Goal: Check status: Check status

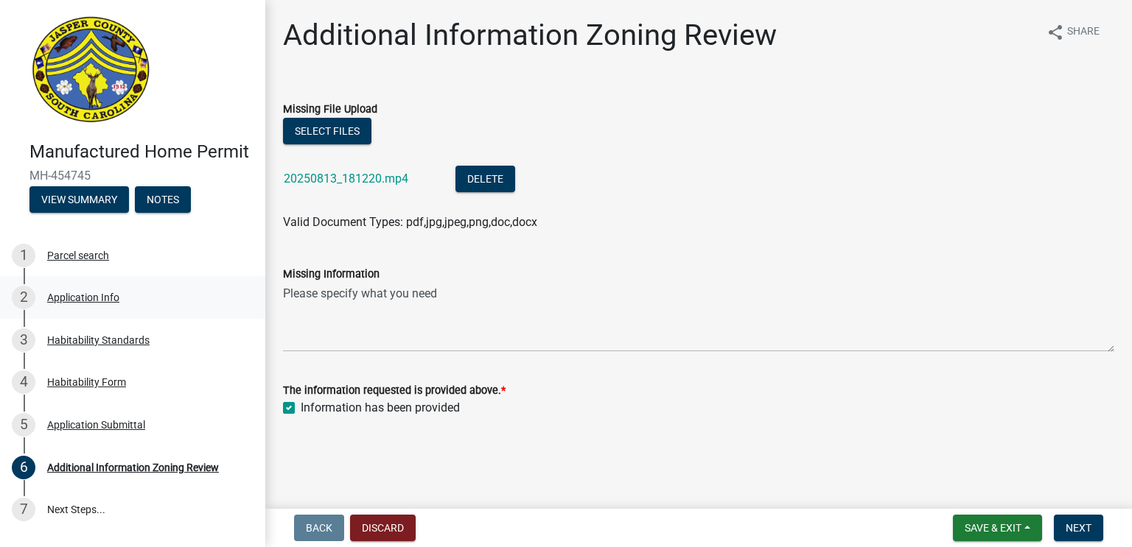
click at [85, 299] on div "Application Info" at bounding box center [83, 297] width 72 height 10
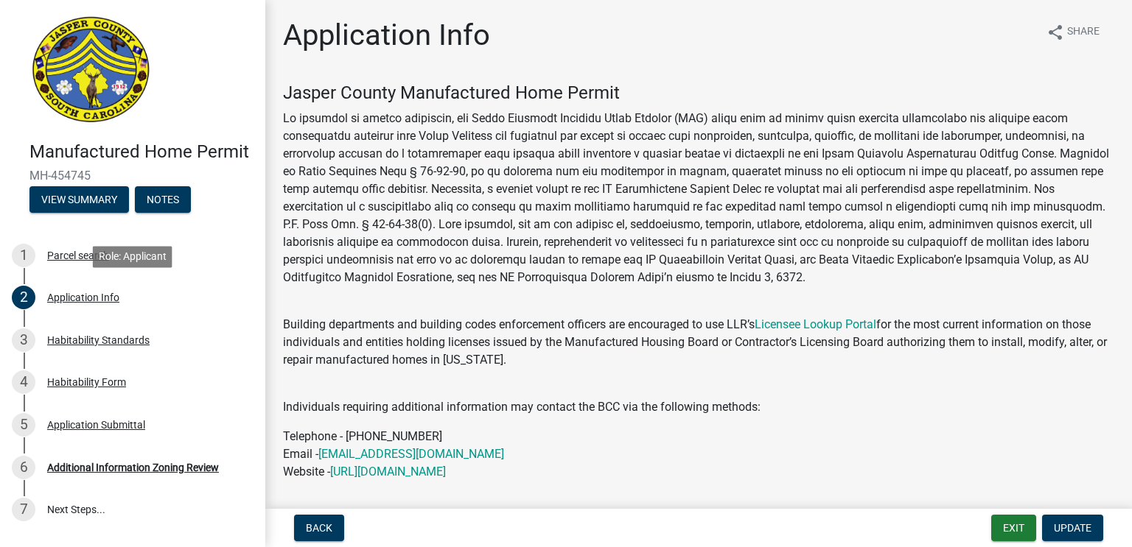
click at [1037, 377] on div "Jasper County Manufactured Home Permit Building departments and building codes …" at bounding box center [698, 338] width 831 height 511
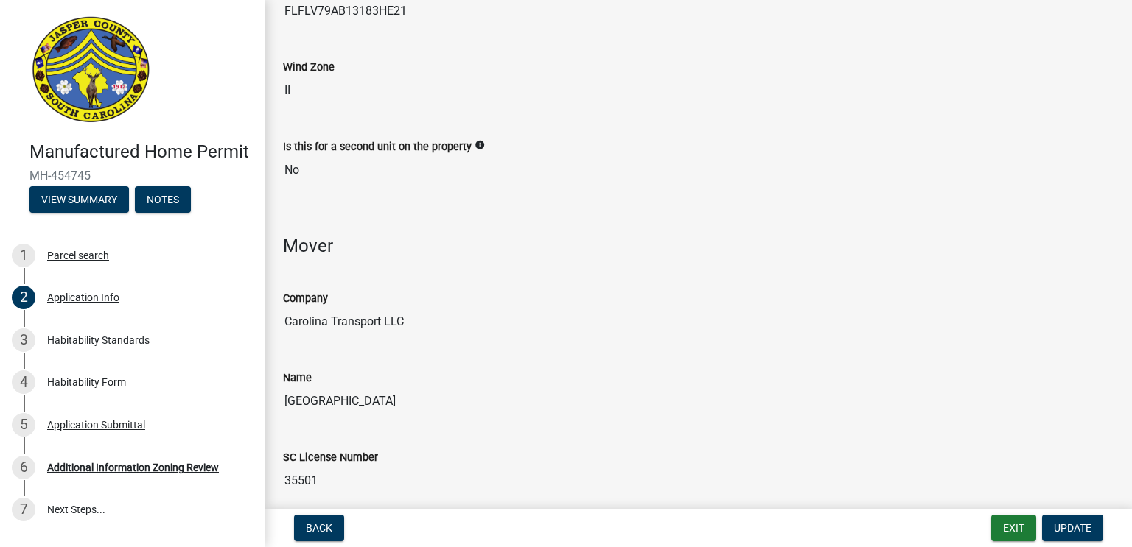
scroll to position [2816, 0]
click at [312, 315] on input "Carolina Transport LLC" at bounding box center [698, 320] width 831 height 29
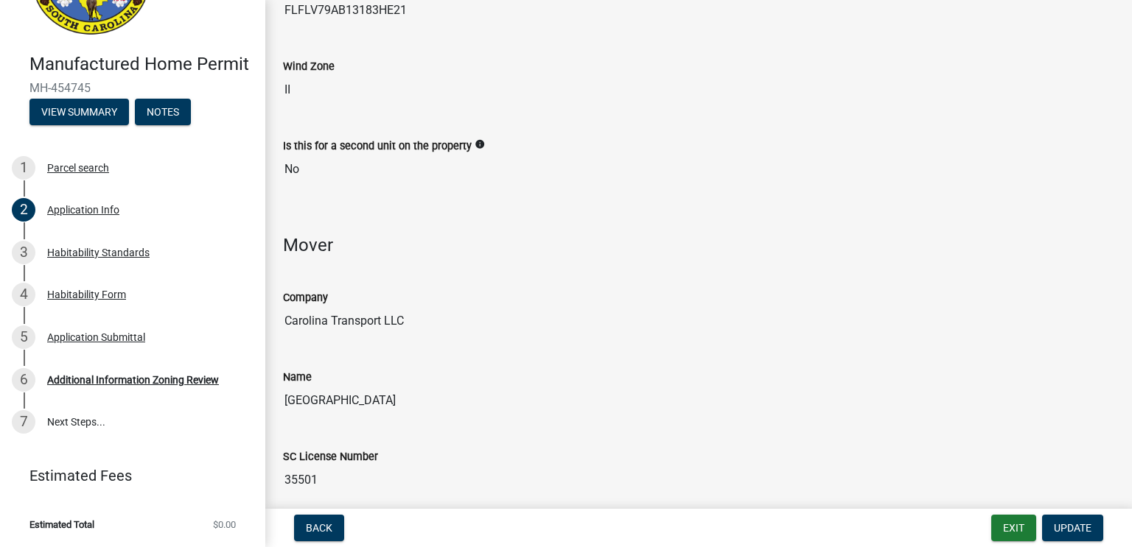
click at [418, 312] on input "Carolina Transport LLC" at bounding box center [698, 320] width 831 height 29
click at [407, 309] on input "Carolina Transport LLC" at bounding box center [698, 320] width 831 height 29
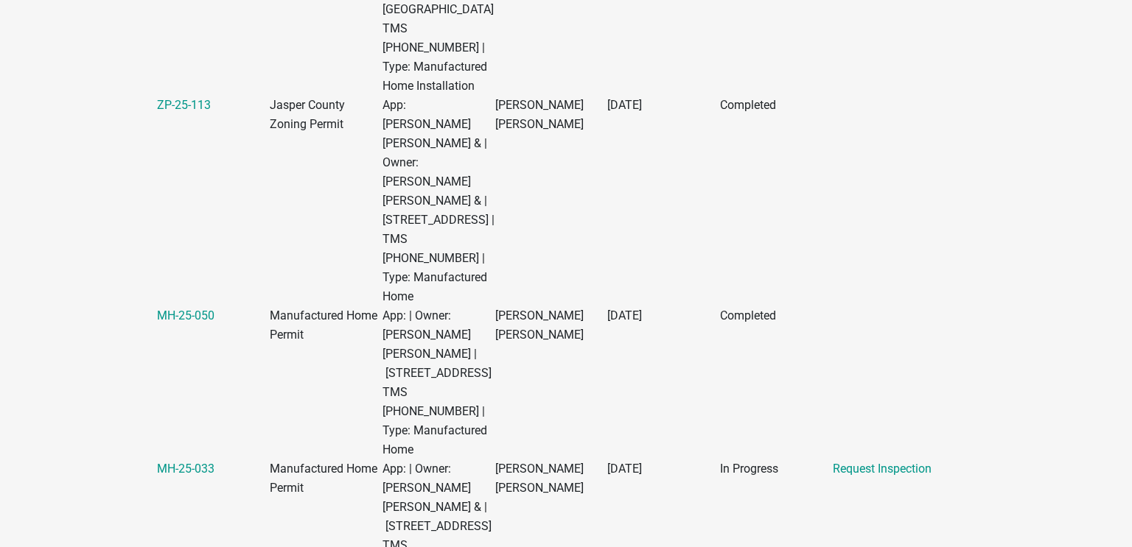
scroll to position [488, 0]
